Goal: Check status: Check status

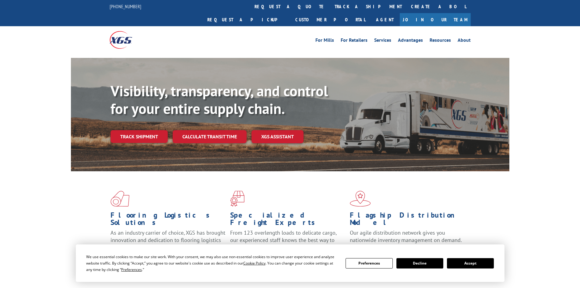
click at [145, 116] on div "Visibility, transparency, and control for your entire supply chain. Track shipm…" at bounding box center [310, 124] width 399 height 85
click at [152, 130] on link "Track shipment" at bounding box center [139, 136] width 57 height 13
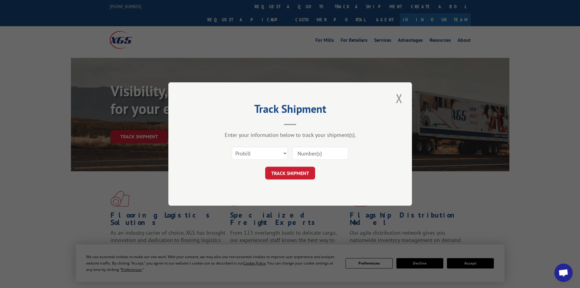
click at [308, 154] on input at bounding box center [320, 153] width 56 height 13
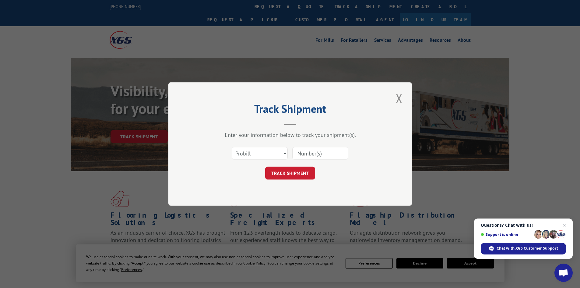
type input "17002123"
click at [296, 176] on button "TRACK SHIPMENT" at bounding box center [290, 173] width 50 height 13
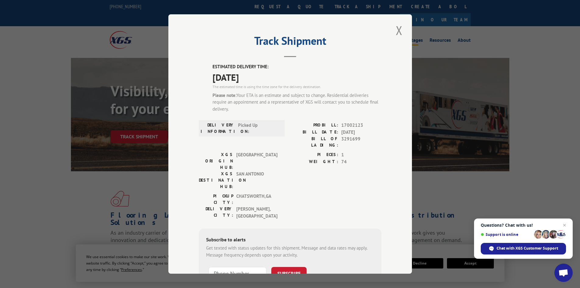
click at [397, 28] on button "Close modal" at bounding box center [399, 30] width 10 height 17
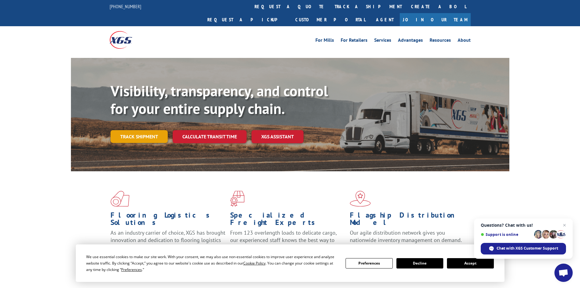
click at [153, 130] on link "Track shipment" at bounding box center [139, 136] width 57 height 13
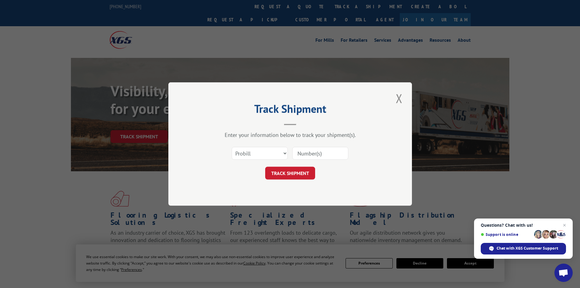
click at [311, 154] on input at bounding box center [320, 153] width 56 height 13
type input "17002121"
click at [303, 174] on button "TRACK SHIPMENT" at bounding box center [290, 173] width 50 height 13
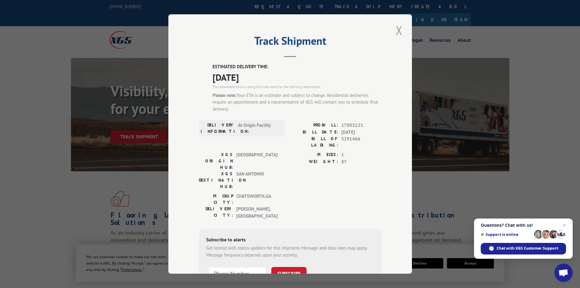
click at [396, 31] on button "Close modal" at bounding box center [399, 30] width 10 height 17
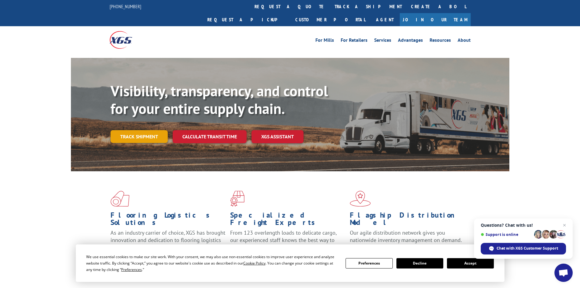
click at [139, 130] on link "Track shipment" at bounding box center [139, 136] width 57 height 13
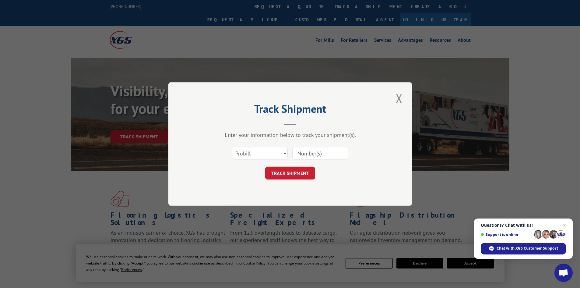
click at [339, 146] on div "Select category... Probill BOL PO" at bounding box center [290, 153] width 183 height 20
click at [339, 152] on input at bounding box center [320, 153] width 56 height 13
type input "17002123"
click at [312, 174] on button "TRACK SHIPMENT" at bounding box center [290, 173] width 50 height 13
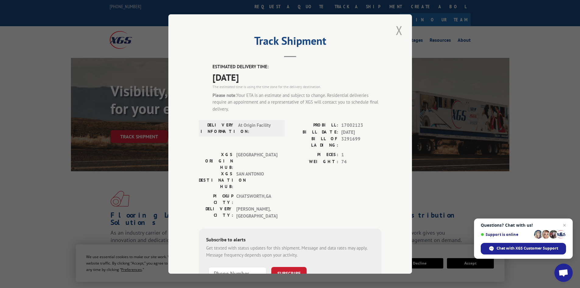
click at [398, 31] on button "Close modal" at bounding box center [399, 30] width 10 height 17
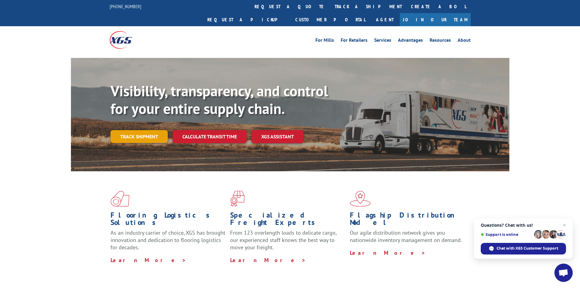
click at [138, 130] on link "Track shipment" at bounding box center [139, 136] width 57 height 13
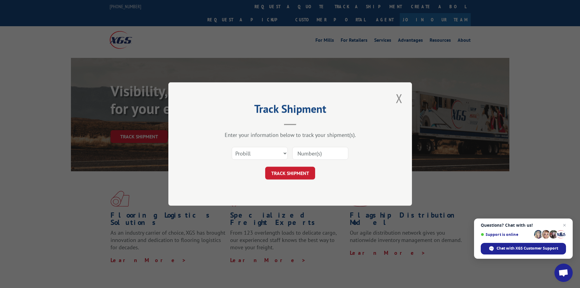
drag, startPoint x: 305, startPoint y: 151, endPoint x: 306, endPoint y: 156, distance: 5.4
click at [305, 151] on input at bounding box center [320, 153] width 56 height 13
type input "17002123"
click at [308, 174] on button "TRACK SHIPMENT" at bounding box center [290, 173] width 50 height 13
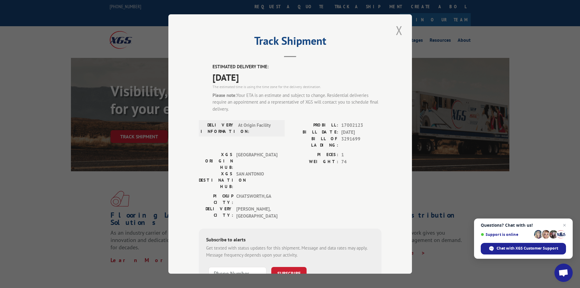
click at [398, 33] on button "Close modal" at bounding box center [399, 30] width 10 height 17
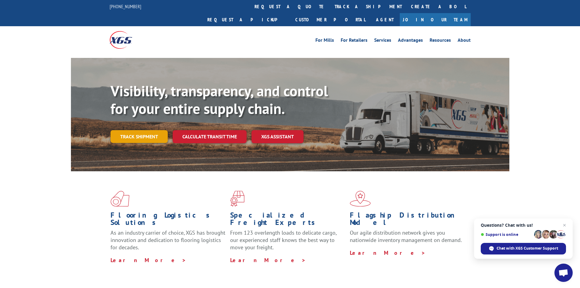
click at [138, 130] on link "Track shipment" at bounding box center [139, 136] width 57 height 13
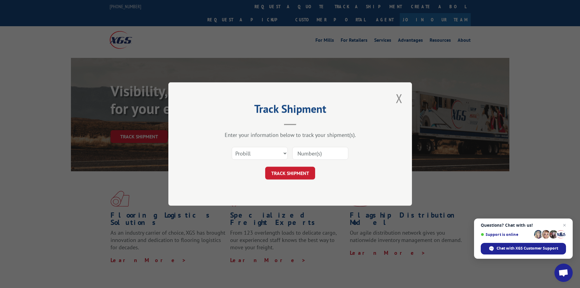
click at [328, 154] on input at bounding box center [320, 153] width 56 height 13
type input "17002121"
click at [304, 179] on button "TRACK SHIPMENT" at bounding box center [290, 173] width 50 height 13
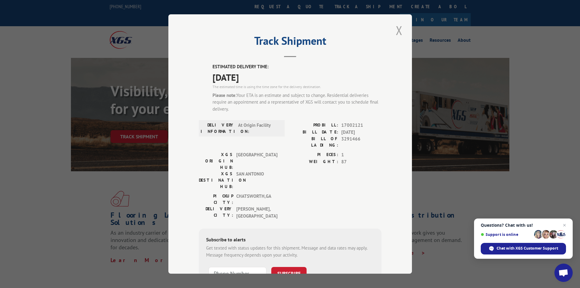
click at [399, 31] on button "Close modal" at bounding box center [399, 30] width 10 height 17
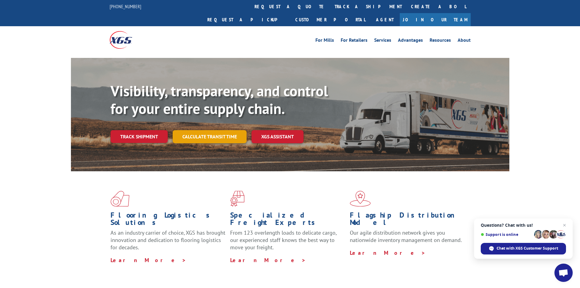
click at [189, 130] on link "Calculate transit time" at bounding box center [210, 136] width 74 height 13
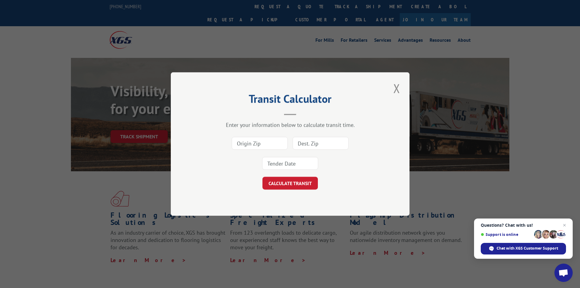
click at [249, 146] on input at bounding box center [260, 143] width 56 height 13
click at [409, 88] on div "Transit Calculator Enter your information below to calculate transit time. CALC…" at bounding box center [290, 143] width 239 height 143
click at [394, 91] on button "Close modal" at bounding box center [397, 88] width 10 height 17
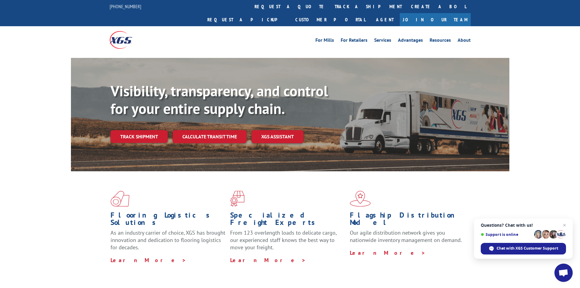
click at [154, 130] on link "Track shipment" at bounding box center [139, 136] width 57 height 13
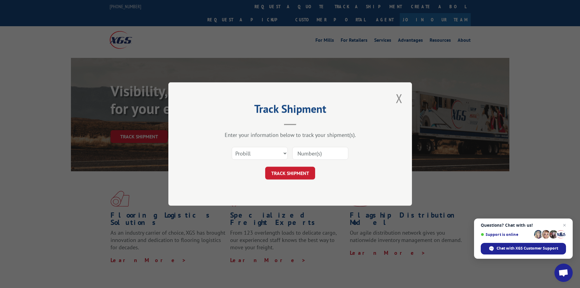
click at [323, 154] on input at bounding box center [320, 153] width 56 height 13
type input "17002123"
click at [305, 174] on button "TRACK SHIPMENT" at bounding box center [290, 173] width 50 height 13
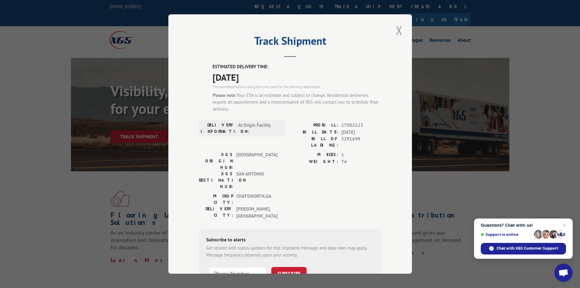
click at [396, 30] on button "Close modal" at bounding box center [399, 30] width 10 height 17
